Goal: Check status: Check status

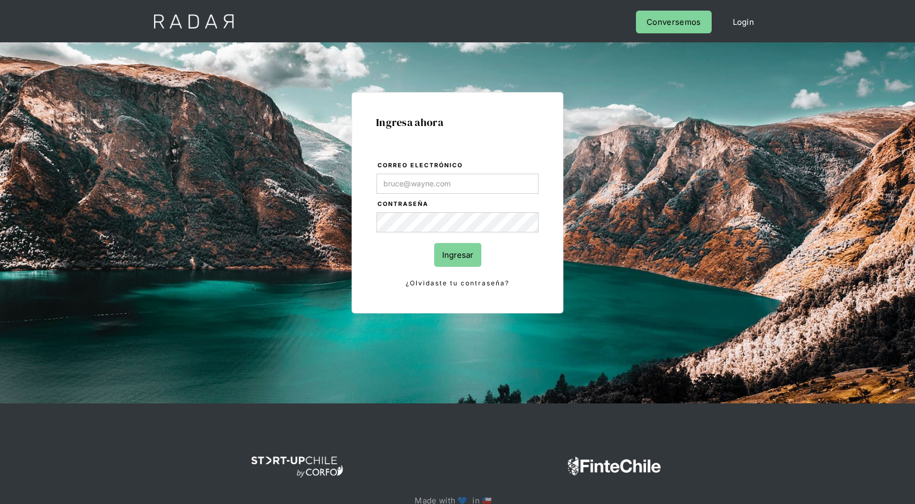
click at [401, 188] on input "Correo electrónico" at bounding box center [458, 184] width 162 height 20
type input "[PERSON_NAME][EMAIL_ADDRESS][DOMAIN_NAME]"
click at [434, 243] on input "Ingresar" at bounding box center [457, 255] width 47 height 24
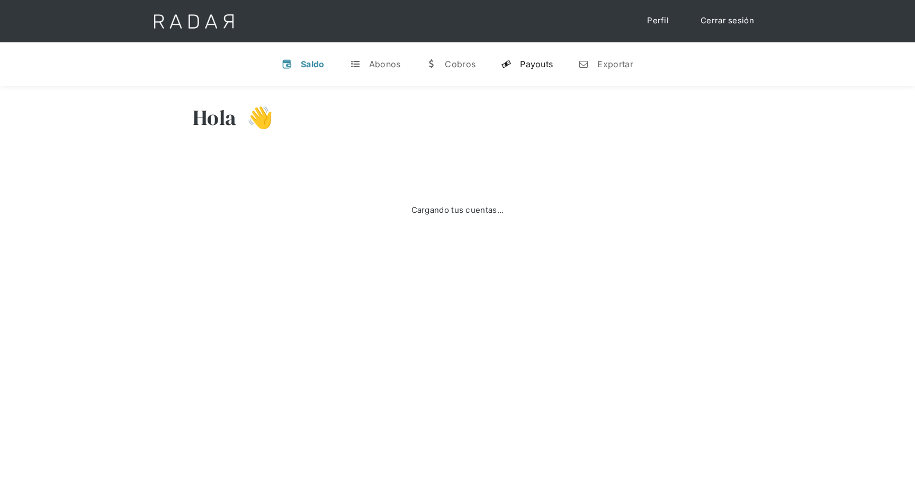
click at [543, 68] on div "Payouts" at bounding box center [536, 64] width 33 height 11
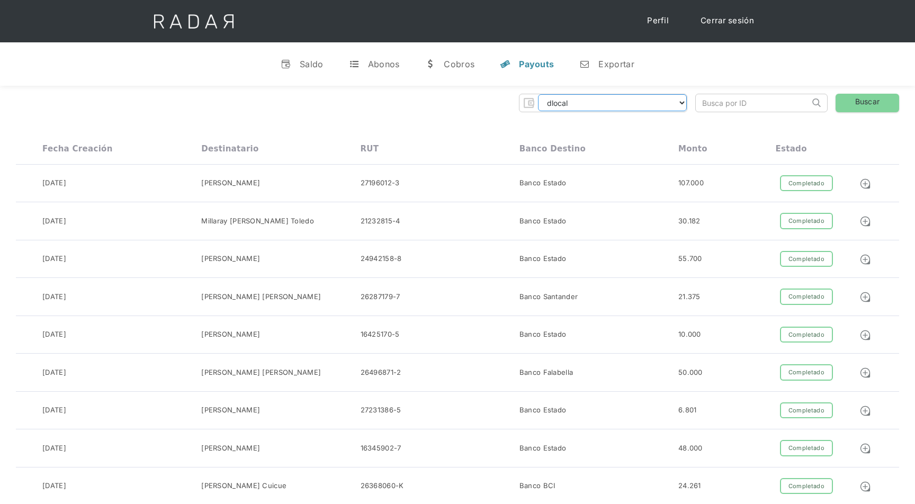
click at [637, 101] on select "dlocal demergechile fcacl2 remitee clpro [PERSON_NAME] urigol radar-cliente rad…" at bounding box center [612, 102] width 149 height 17
select select "bysolutions-rt"
click at [736, 102] on input "search" at bounding box center [753, 102] width 114 height 17
paste input "26e7b046-ac4d-4bf8-9bdd-e89f170877c7"
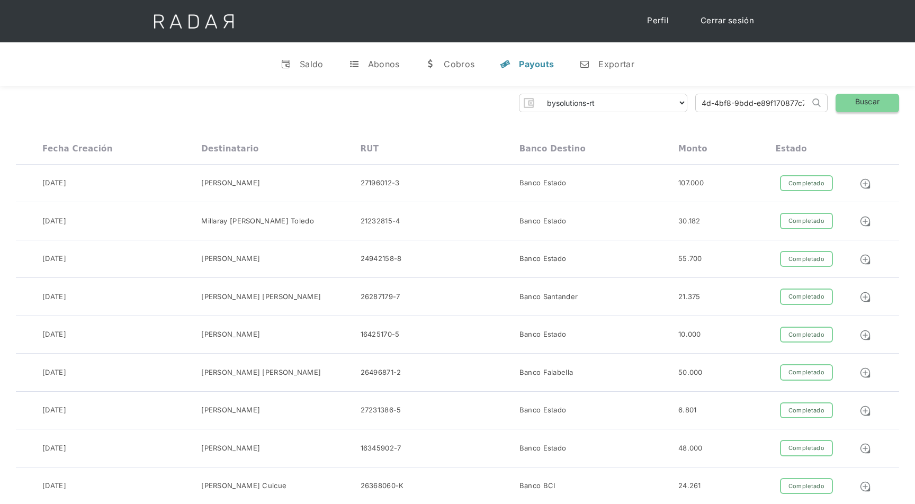
type input "26e7b046-ac4d-4bf8-9bdd-e89f170877c7"
click at [883, 102] on link "Buscar" at bounding box center [868, 103] width 64 height 19
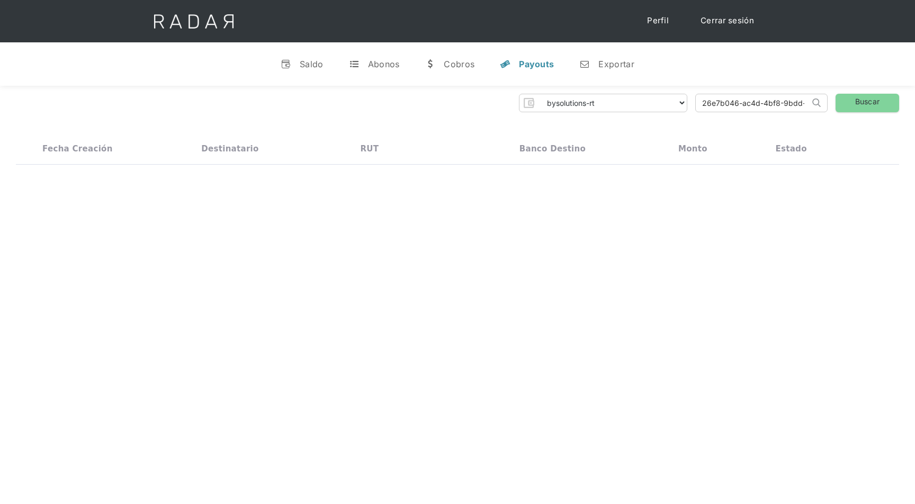
click at [818, 106] on img at bounding box center [816, 103] width 8 height 8
click at [228, 181] on div "[PERSON_NAME]" at bounding box center [230, 183] width 59 height 11
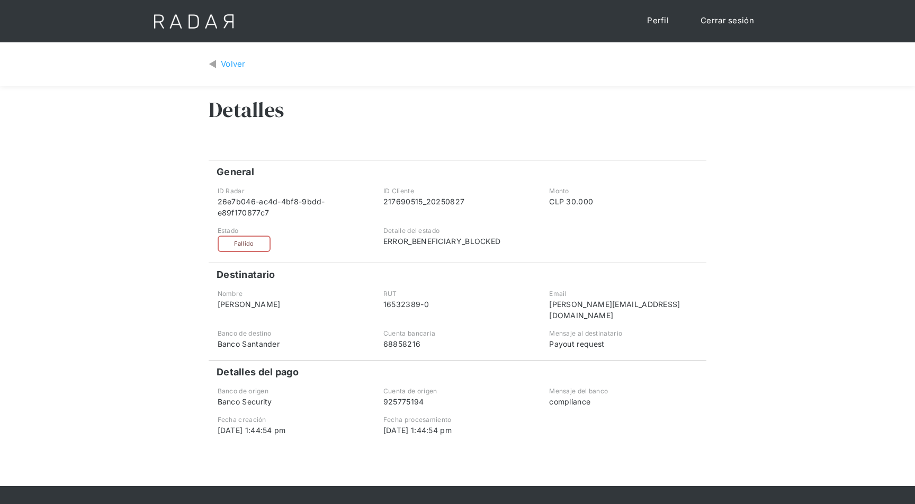
scroll to position [33, 0]
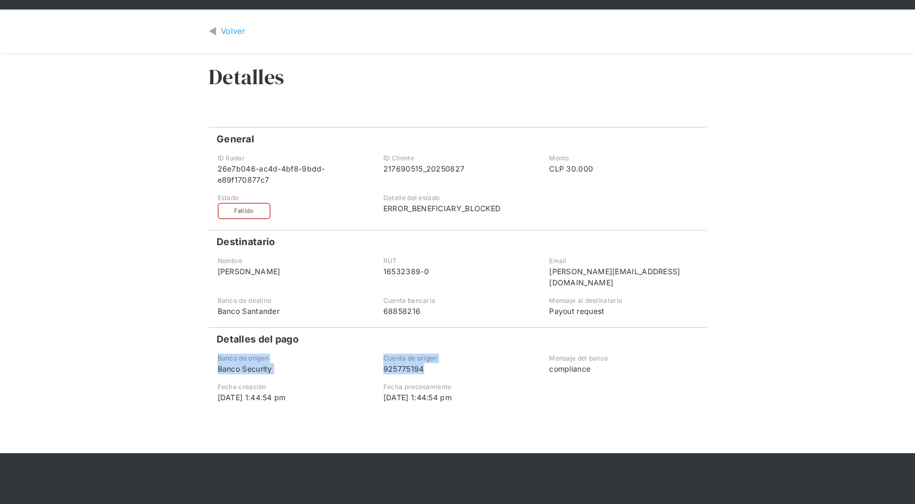
drag, startPoint x: 444, startPoint y: 355, endPoint x: 211, endPoint y: 350, distance: 233.1
click at [211, 354] on div "Banco de origen Banco Security Cuenta de origen 925775194 Mensaje del banco com…" at bounding box center [458, 364] width 498 height 21
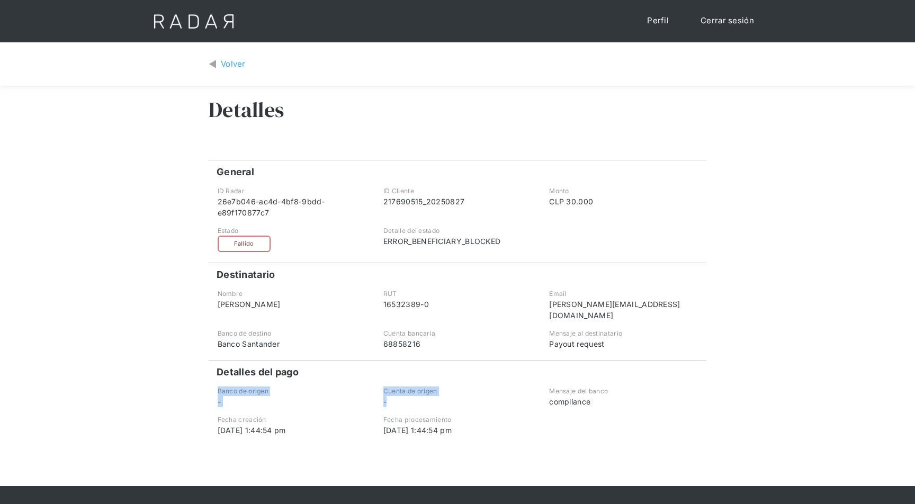
drag, startPoint x: 208, startPoint y: 380, endPoint x: 469, endPoint y: 393, distance: 261.5
click at [470, 393] on div "Banco de origen - Cuenta de origen - Mensaje del banco compliance" at bounding box center [458, 397] width 498 height 21
click at [469, 396] on div "-" at bounding box center [457, 401] width 148 height 11
